Goal: Find specific page/section: Find specific page/section

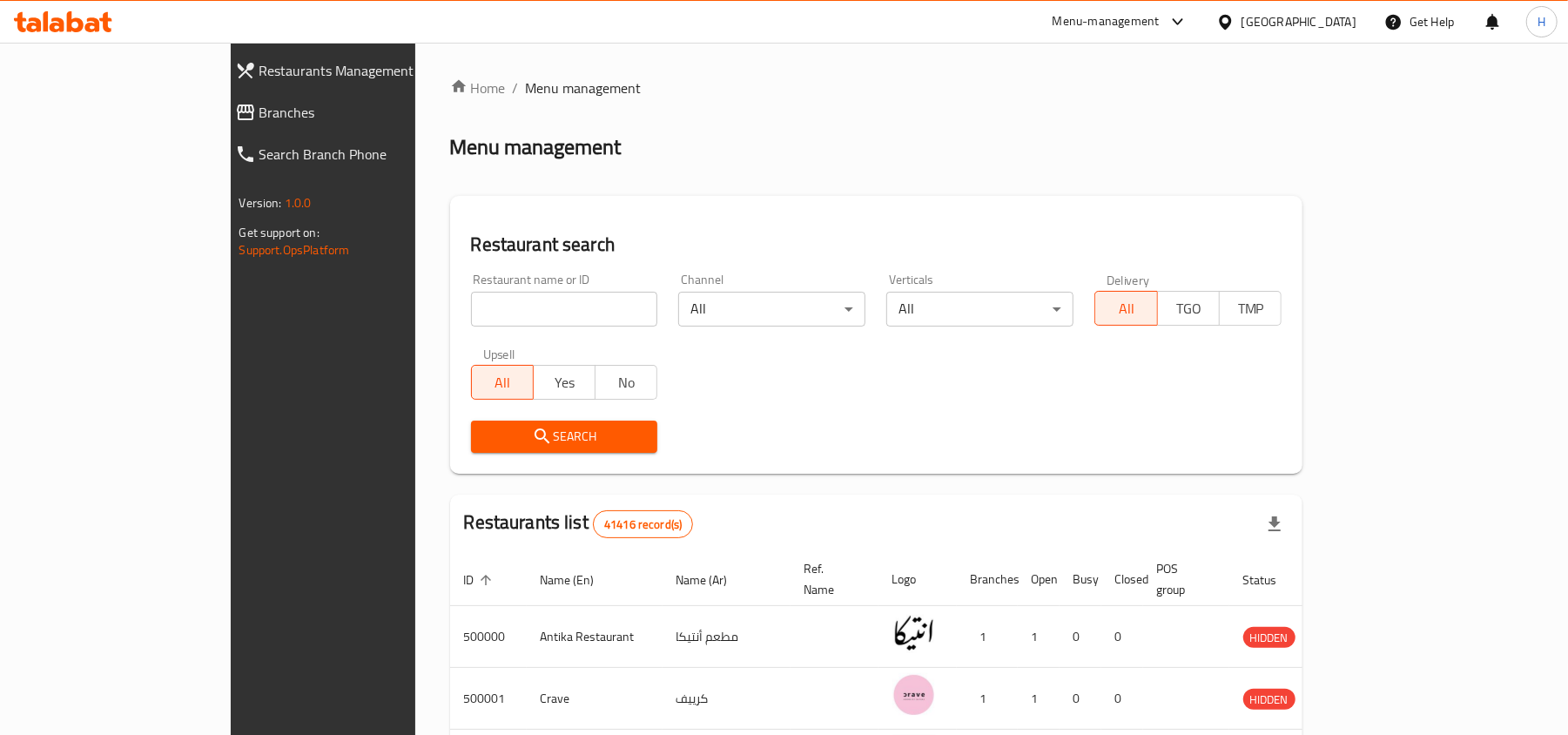
click at [491, 276] on div "Restaurant name or ID Restaurant name or ID" at bounding box center [565, 300] width 187 height 53
click at [502, 310] on input "search" at bounding box center [565, 309] width 187 height 35
paste input "608882"
click at [495, 316] on input "608882" at bounding box center [565, 309] width 187 height 35
type input "608882"
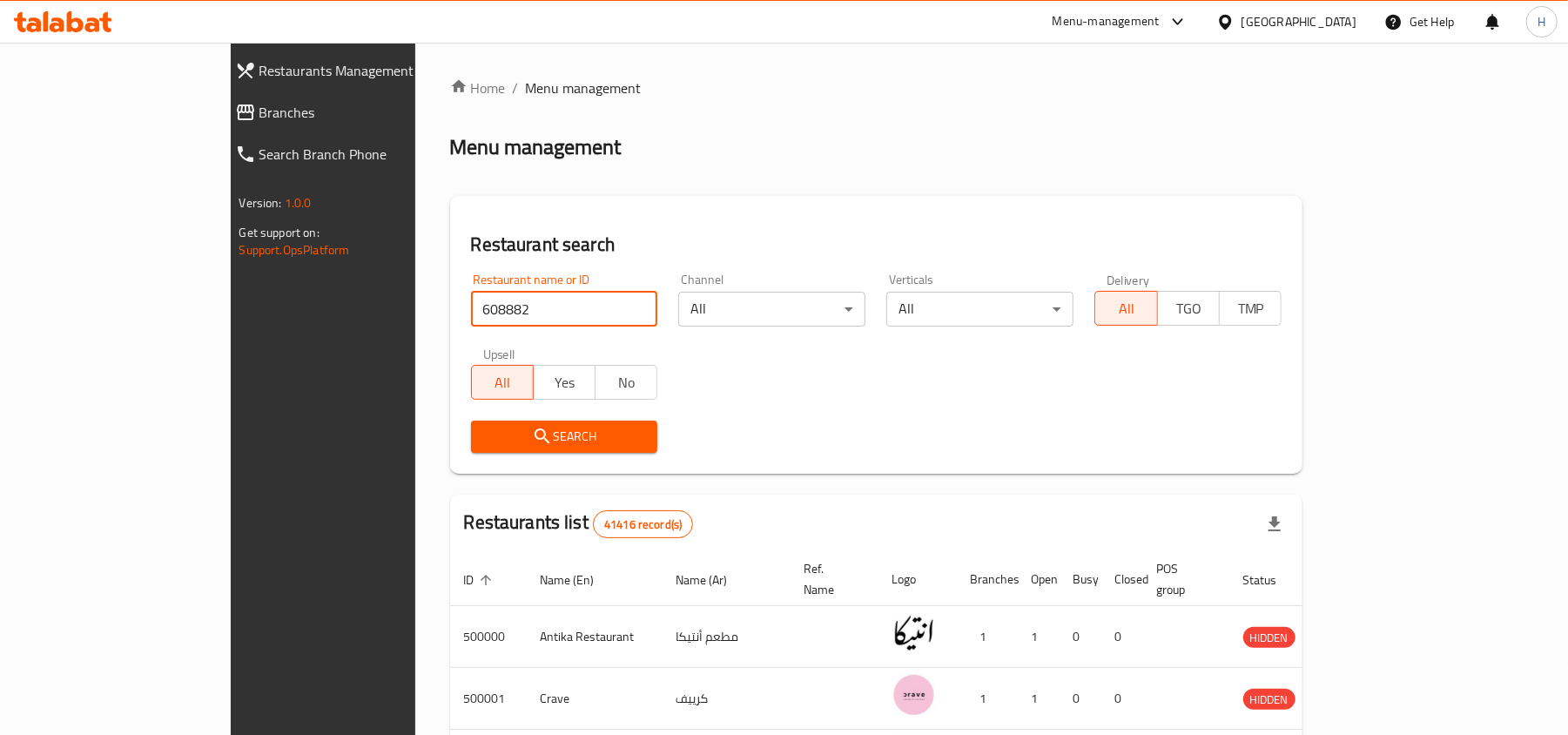
click at [532, 439] on icon "submit" at bounding box center [542, 436] width 21 height 21
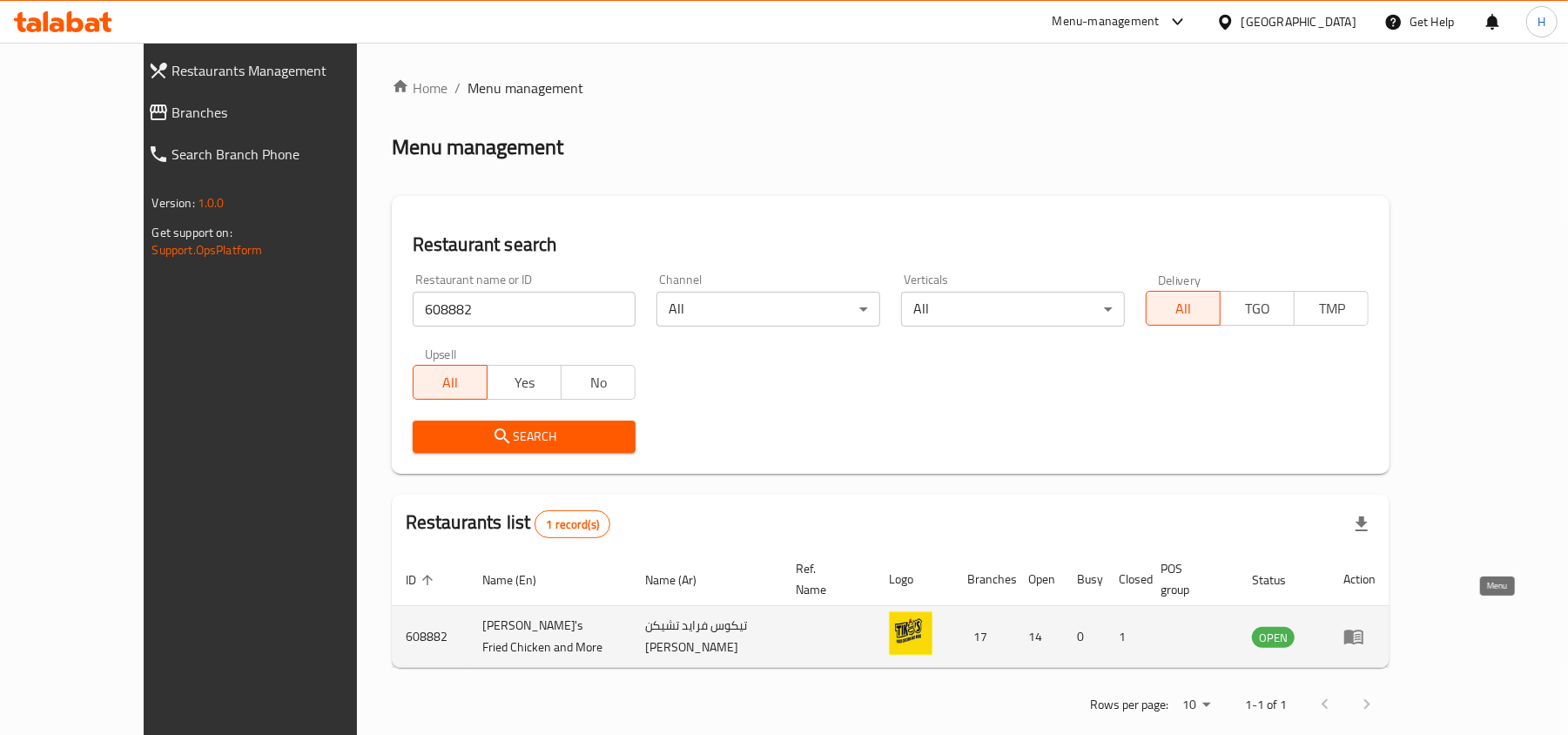
click at [1376, 627] on link "enhanced table" at bounding box center [1359, 637] width 32 height 21
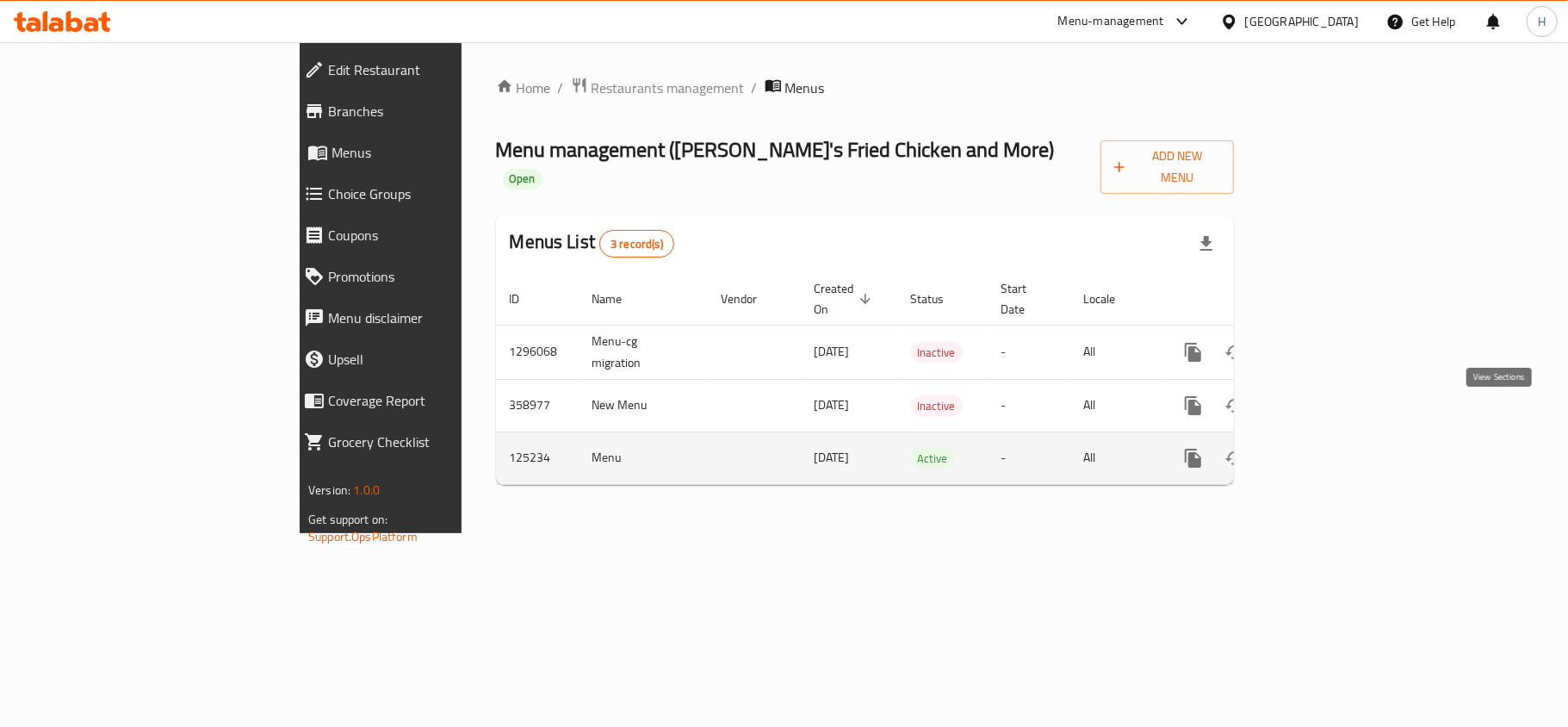
click at [1328, 448] on icon "enhanced table" at bounding box center [1317, 458] width 21 height 21
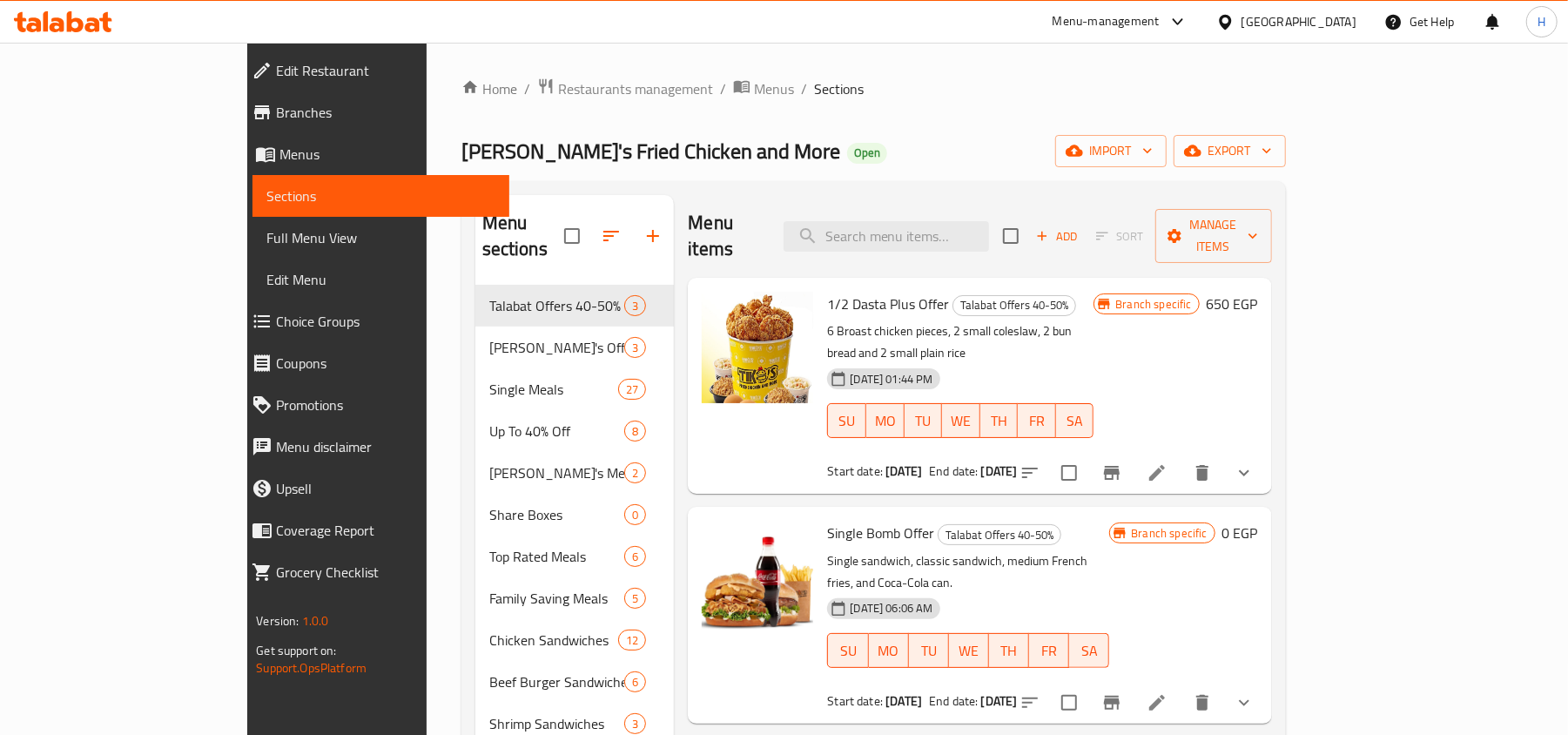
click at [276, 122] on span "Branches" at bounding box center [385, 112] width 219 height 21
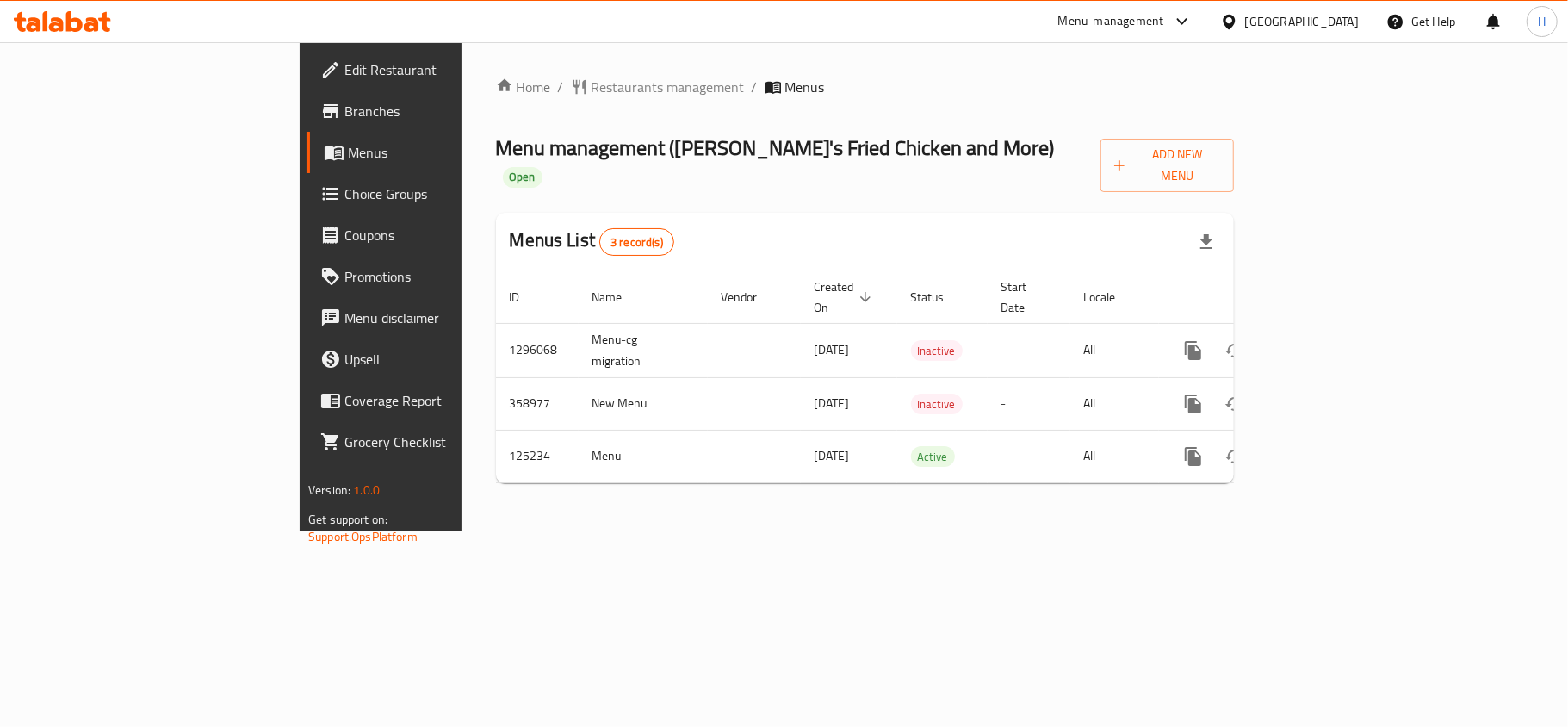
click at [344, 104] on span "Branches" at bounding box center [445, 111] width 203 height 21
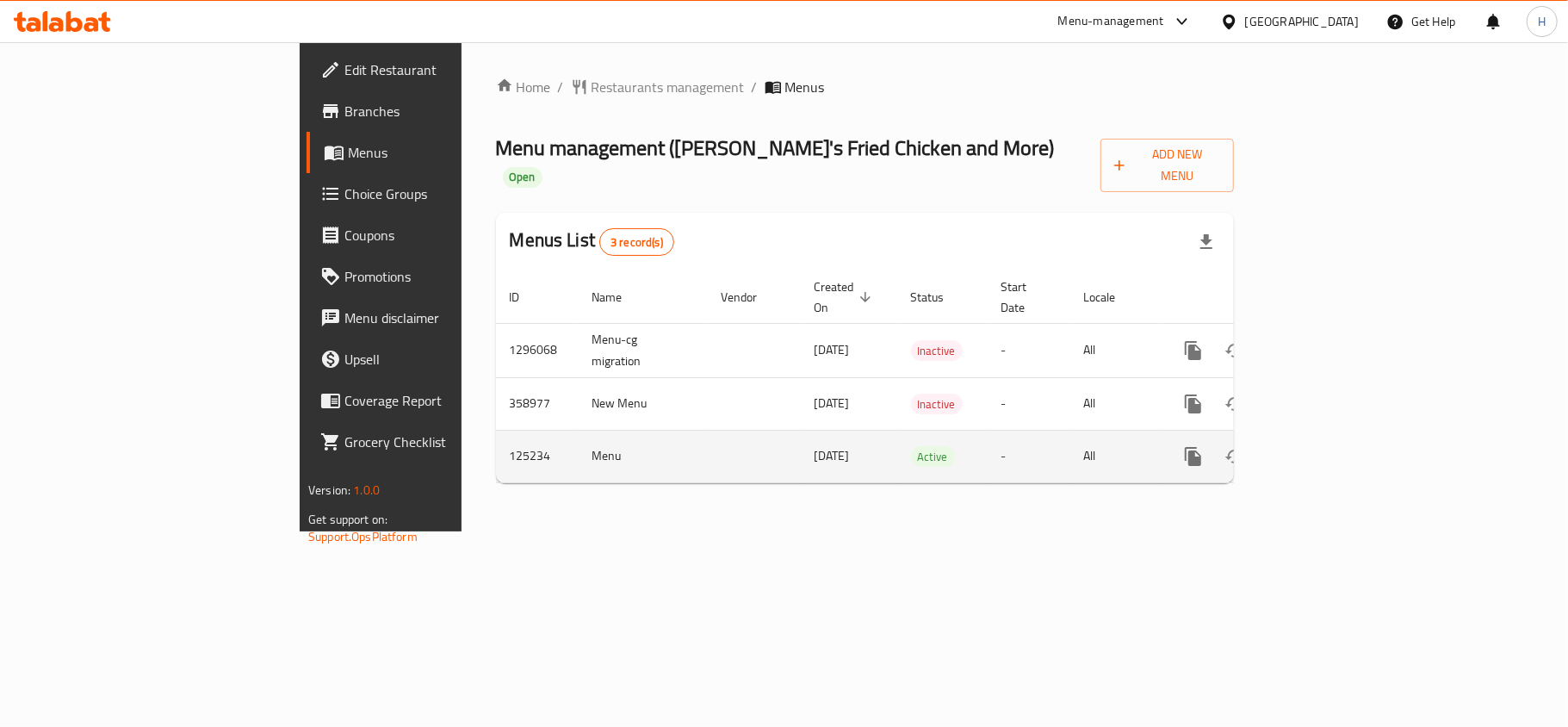
click at [1328, 446] on icon "enhanced table" at bounding box center [1317, 456] width 21 height 21
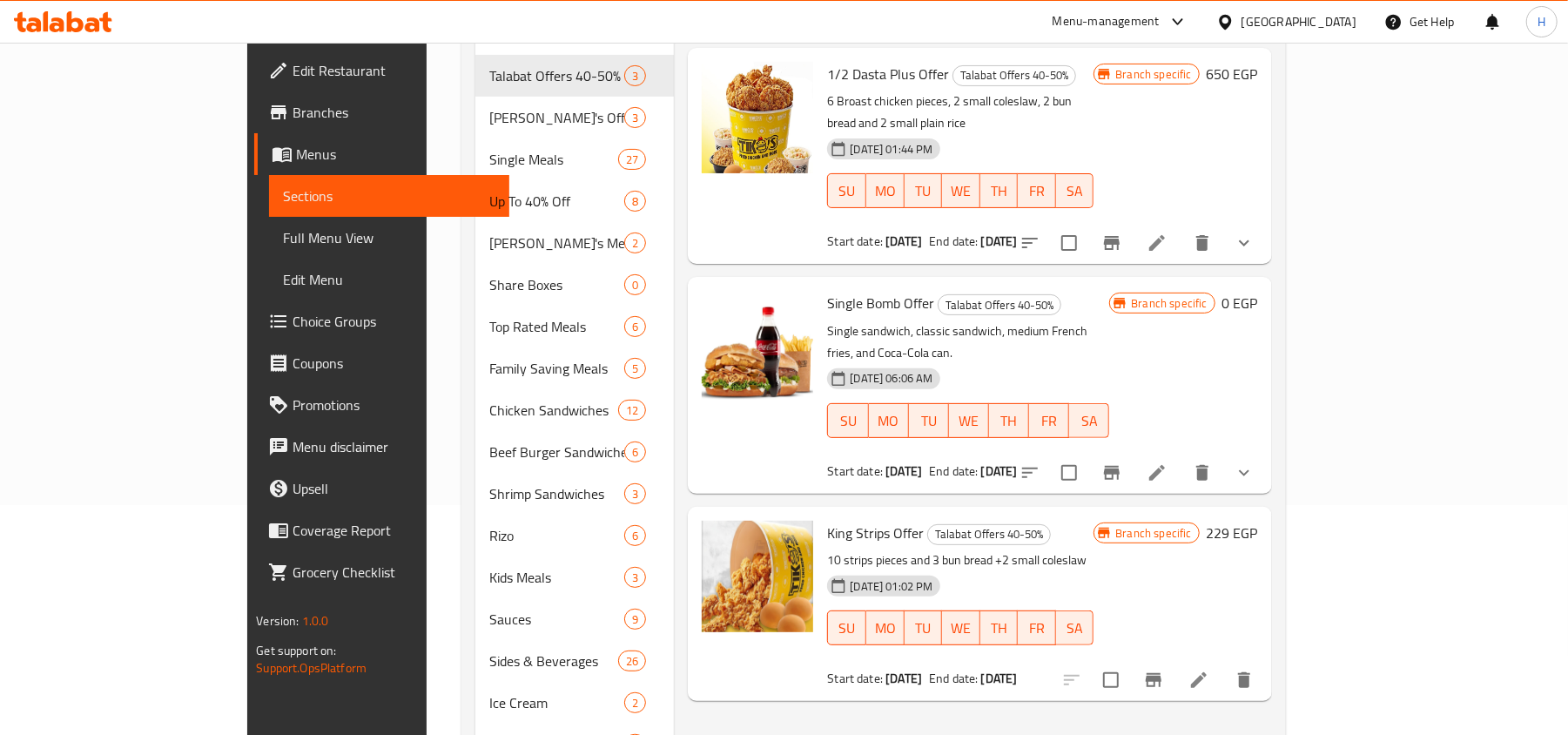
scroll to position [232, 0]
click at [254, 122] on link "Branches" at bounding box center [381, 112] width 255 height 42
